Goal: Navigation & Orientation: Understand site structure

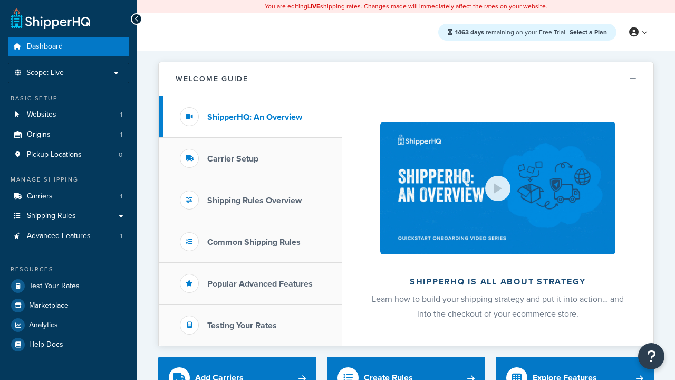
click at [45, 46] on span "Dashboard" at bounding box center [45, 46] width 36 height 9
click at [638, 32] on icon at bounding box center [633, 31] width 9 height 9
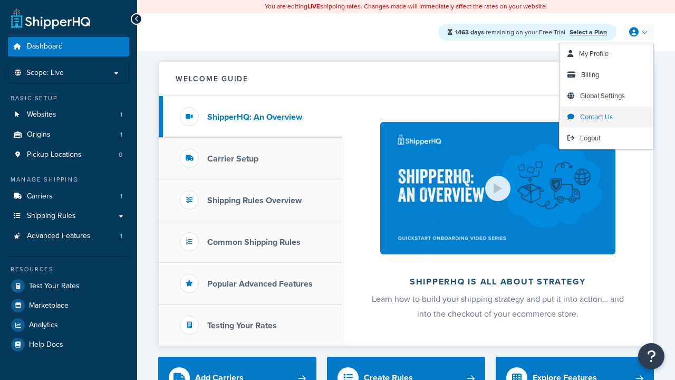
click at [607, 117] on span "Contact Us" at bounding box center [596, 117] width 33 height 10
